Goal: Go to known website: Access a specific website the user already knows

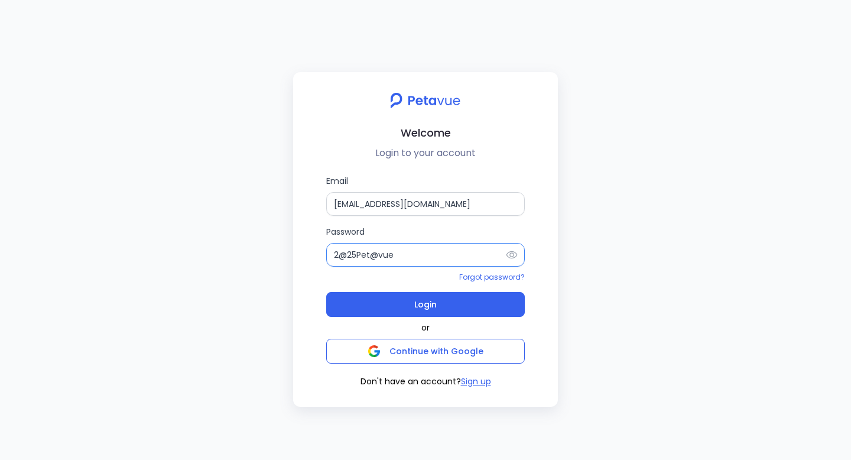
click at [426, 257] on input "2@25Pet@vue" at bounding box center [425, 255] width 199 height 24
click at [373, 251] on input "2@25Pet@vue" at bounding box center [425, 255] width 199 height 24
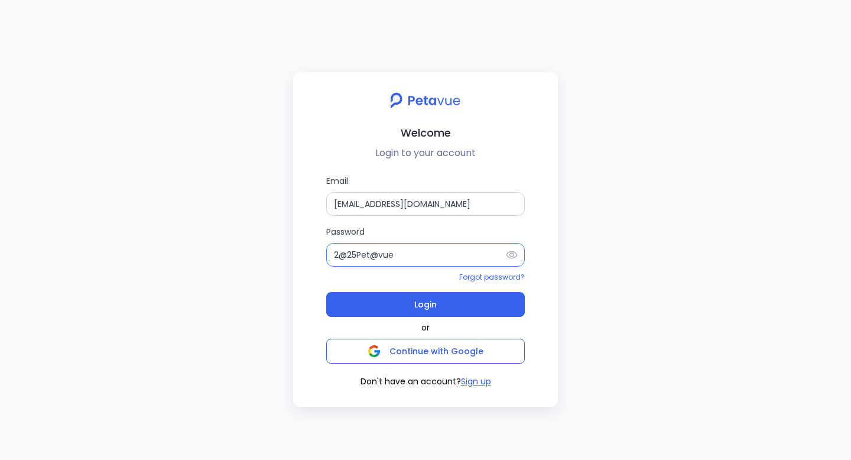
click at [373, 251] on input "2@25Pet@vue" at bounding box center [425, 255] width 199 height 24
paste input "Stg"
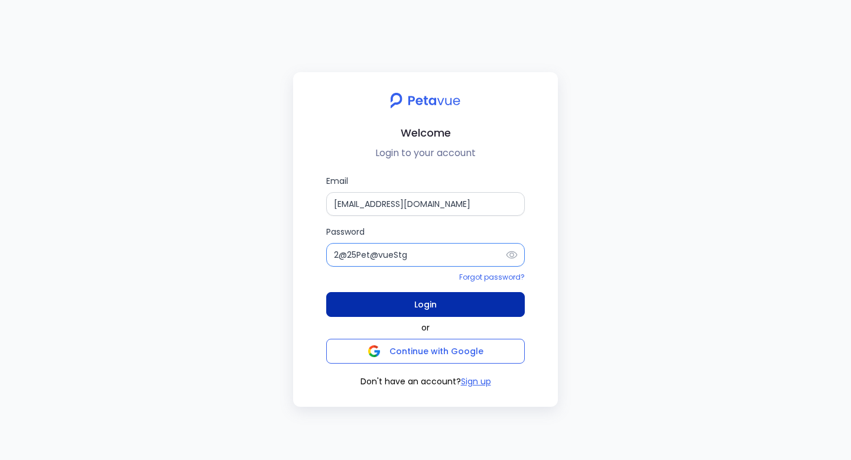
type input "2@25Pet@vueStg"
click at [438, 308] on button "Login" at bounding box center [425, 304] width 199 height 25
